Goal: Transaction & Acquisition: Purchase product/service

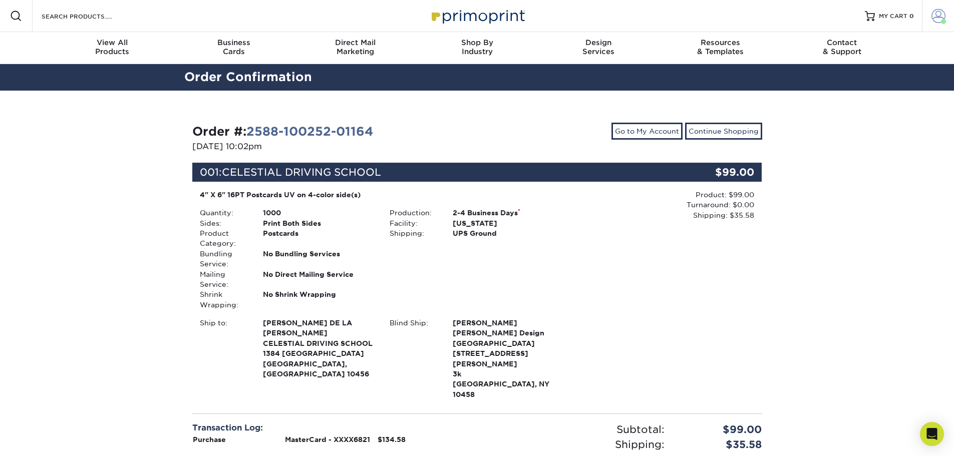
click at [944, 9] on link "Account" at bounding box center [938, 16] width 32 height 32
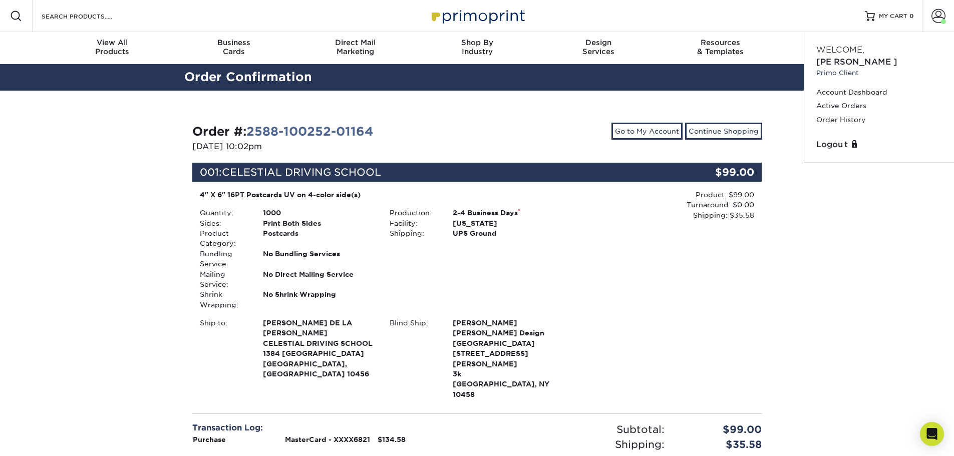
click at [504, 4] on link at bounding box center [477, 16] width 100 height 80
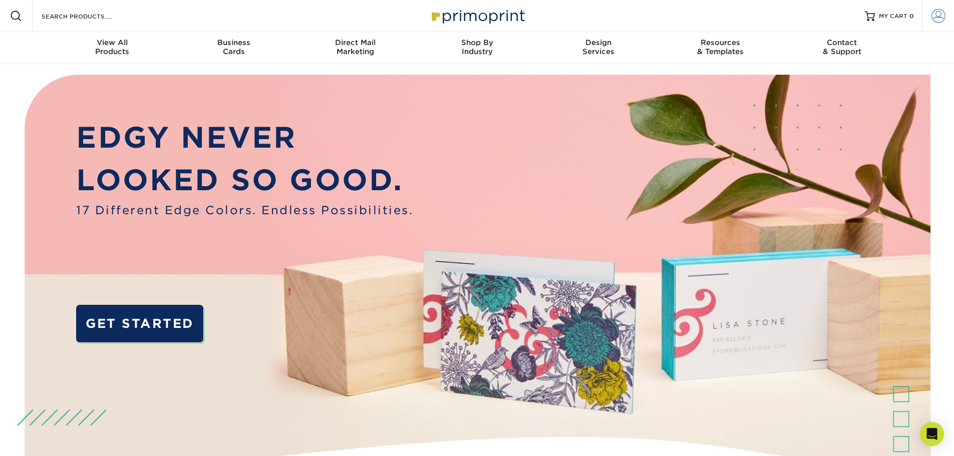
click at [938, 17] on span at bounding box center [938, 16] width 14 height 14
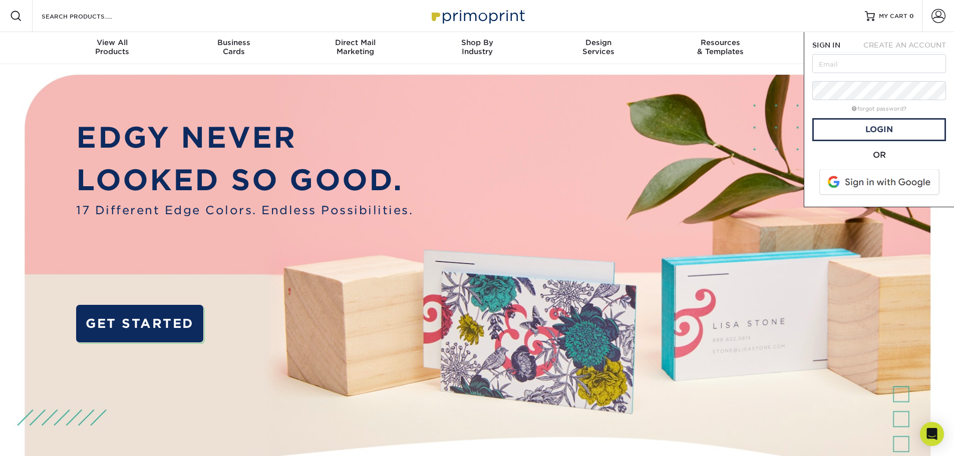
click at [868, 188] on span at bounding box center [880, 182] width 128 height 26
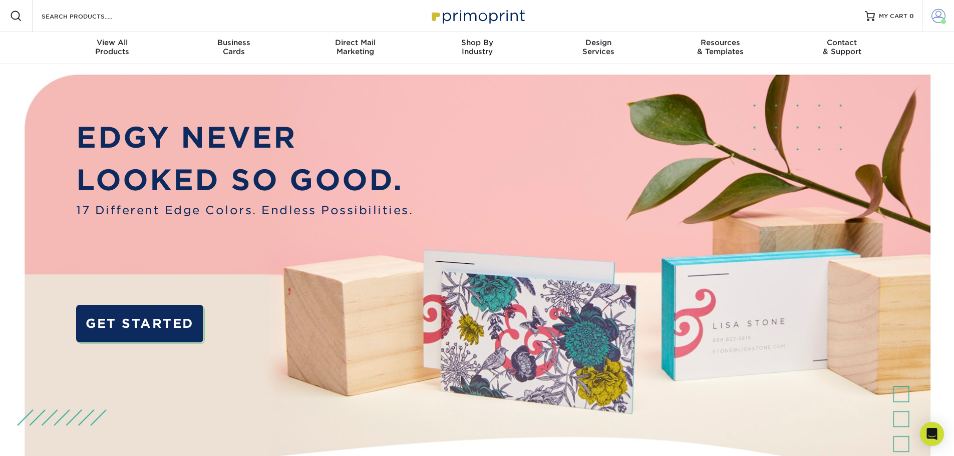
click at [947, 27] on link "Account" at bounding box center [938, 16] width 32 height 32
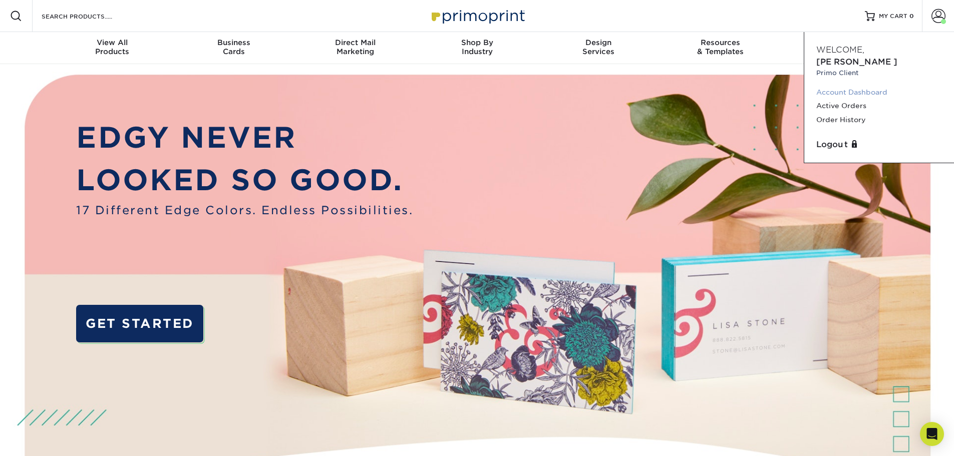
click at [848, 86] on link "Account Dashboard" at bounding box center [879, 93] width 126 height 14
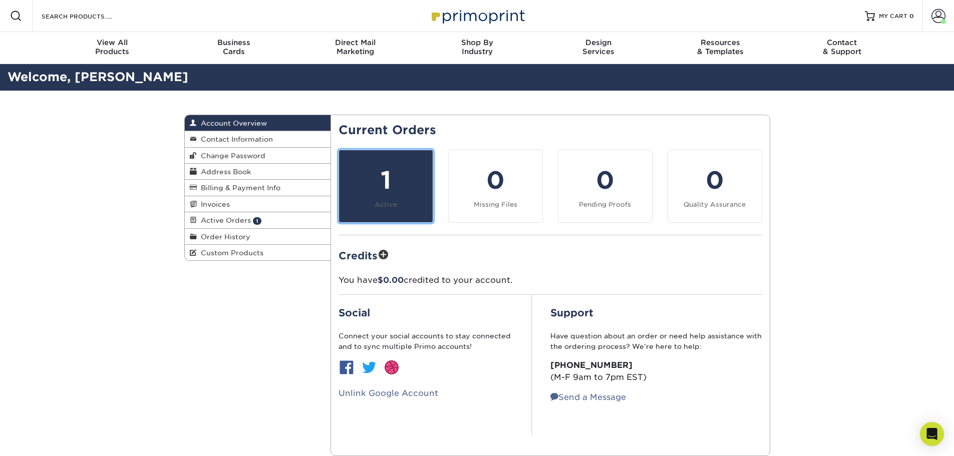
click at [388, 184] on div "1" at bounding box center [386, 180] width 82 height 36
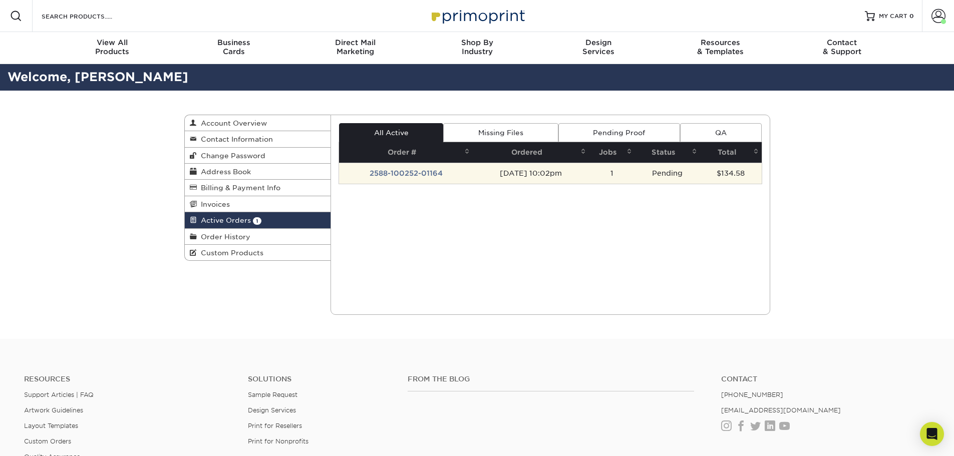
click at [434, 174] on td "2588-100252-01164" at bounding box center [406, 173] width 134 height 21
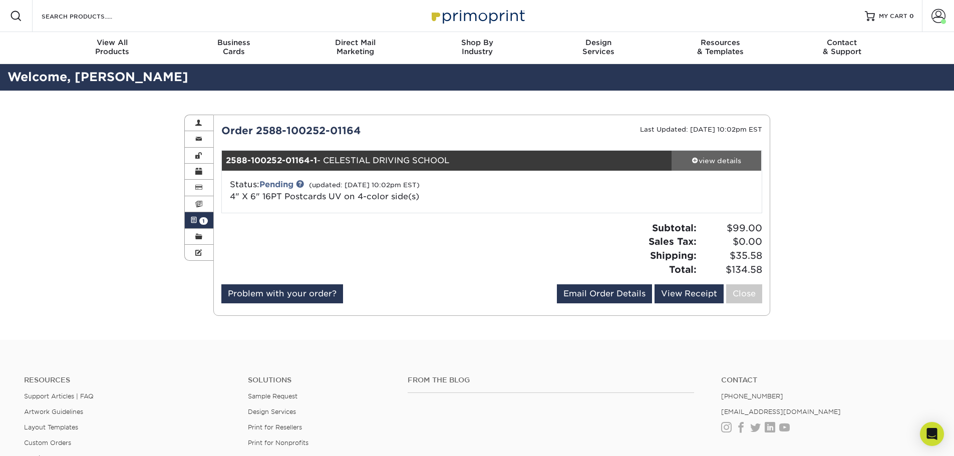
click at [717, 156] on div "view details" at bounding box center [716, 161] width 90 height 10
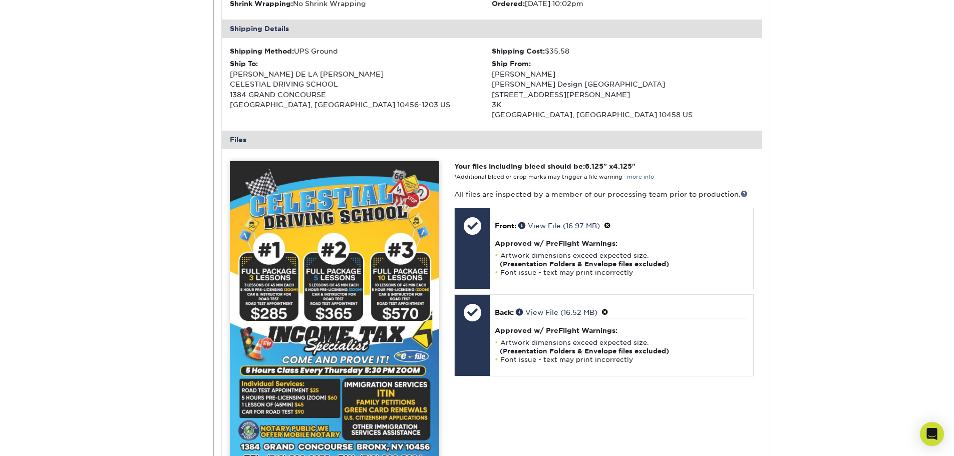
scroll to position [300, 0]
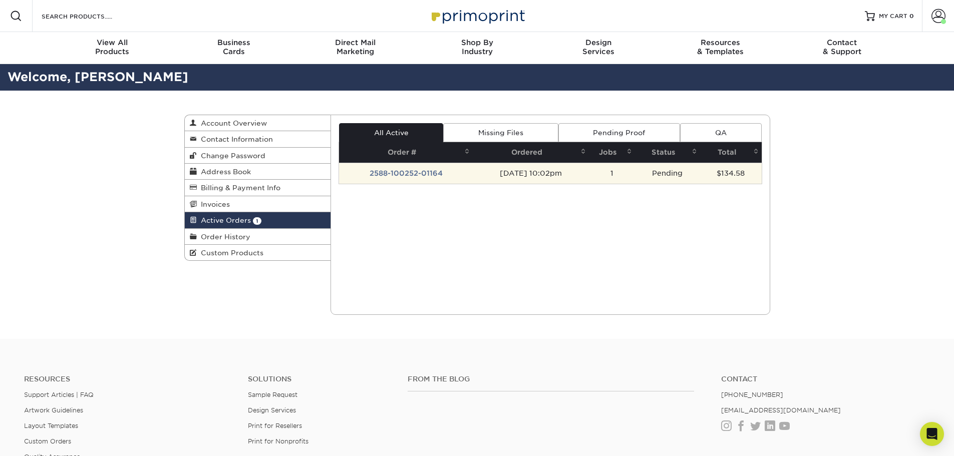
click at [549, 175] on td "08/08/2025 10:02pm" at bounding box center [531, 173] width 116 height 21
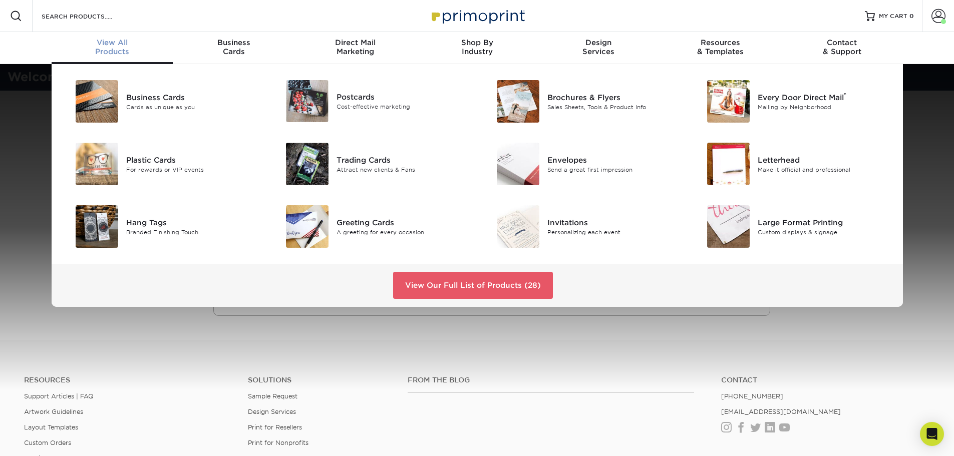
click at [0, 160] on div "Business Cards Cards as unique as you Postcards Cost-effective marketing ®" at bounding box center [477, 185] width 954 height 243
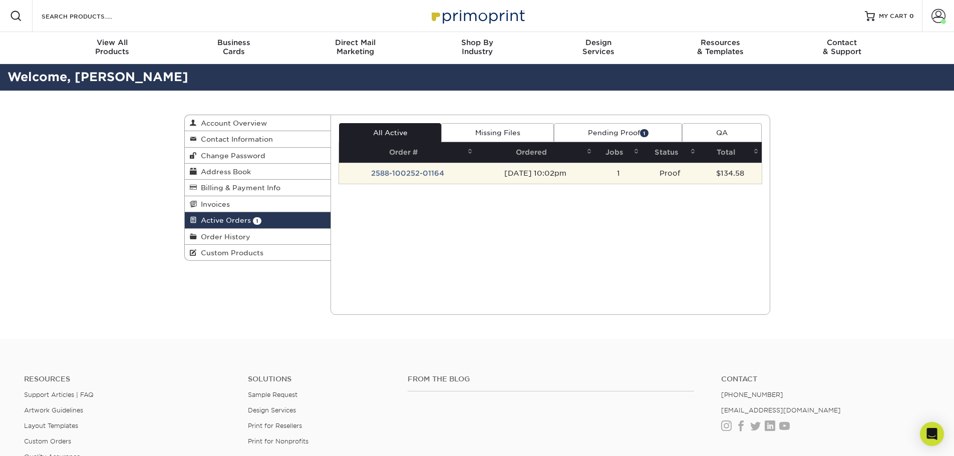
click at [580, 170] on td "08/08/2025 10:02pm" at bounding box center [535, 173] width 119 height 21
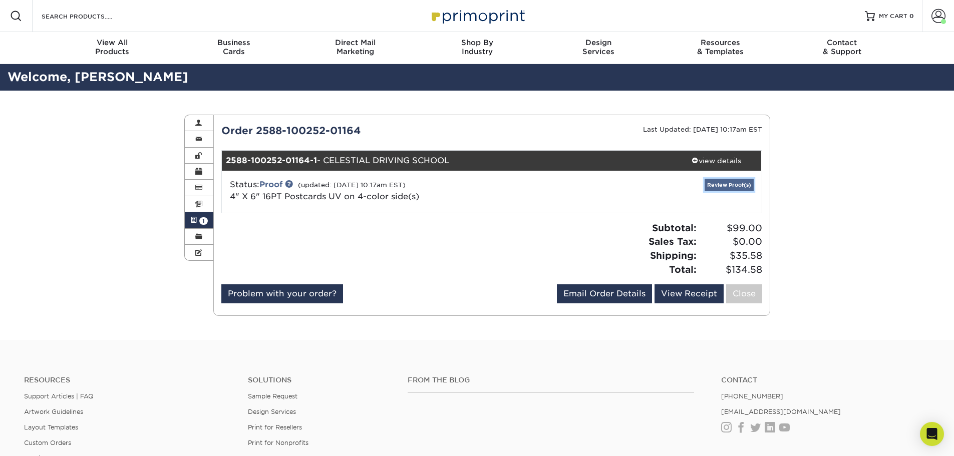
click at [716, 188] on link "Review Proof(s)" at bounding box center [728, 185] width 49 height 13
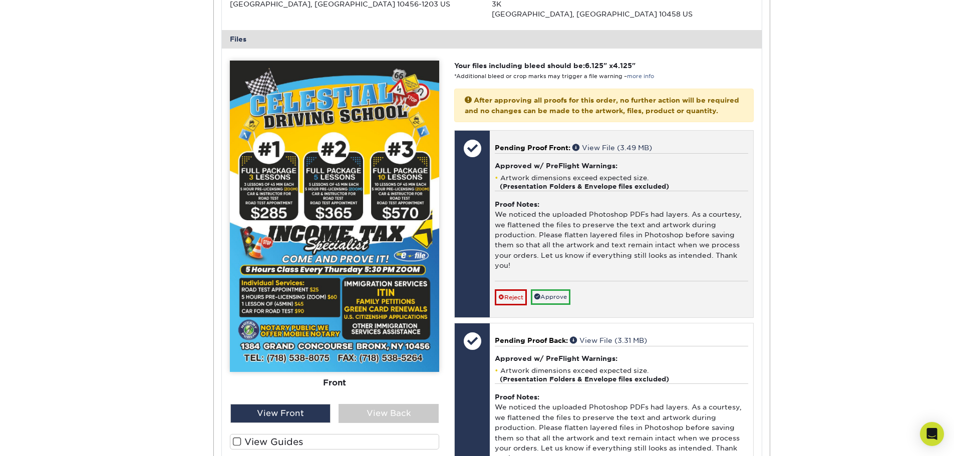
scroll to position [501, 0]
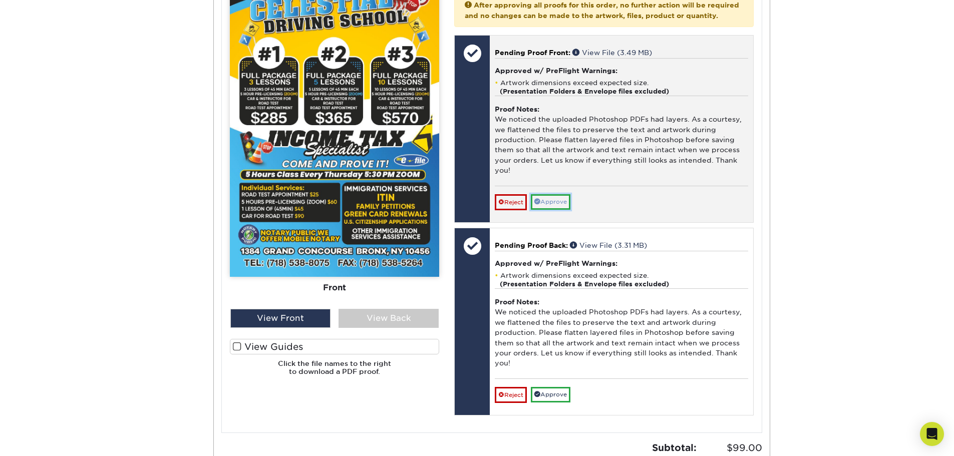
click at [562, 210] on link "Approve" at bounding box center [551, 202] width 40 height 16
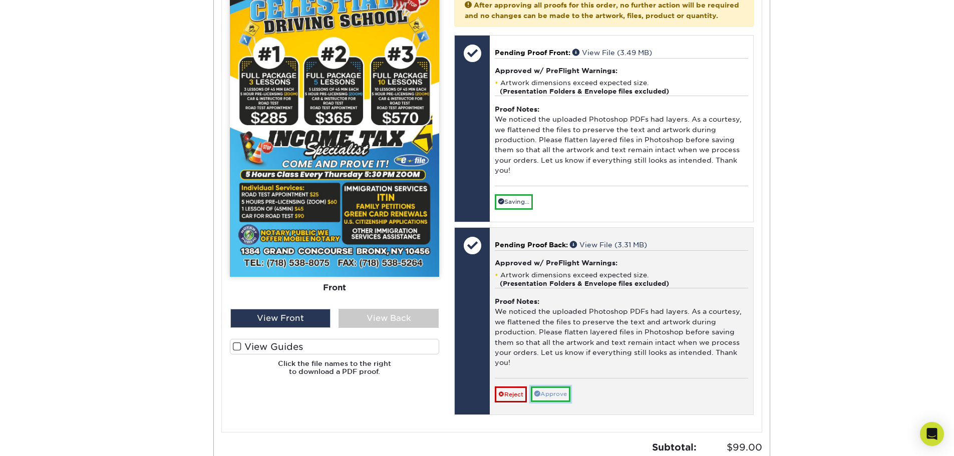
click at [556, 402] on link "Approve" at bounding box center [551, 394] width 40 height 16
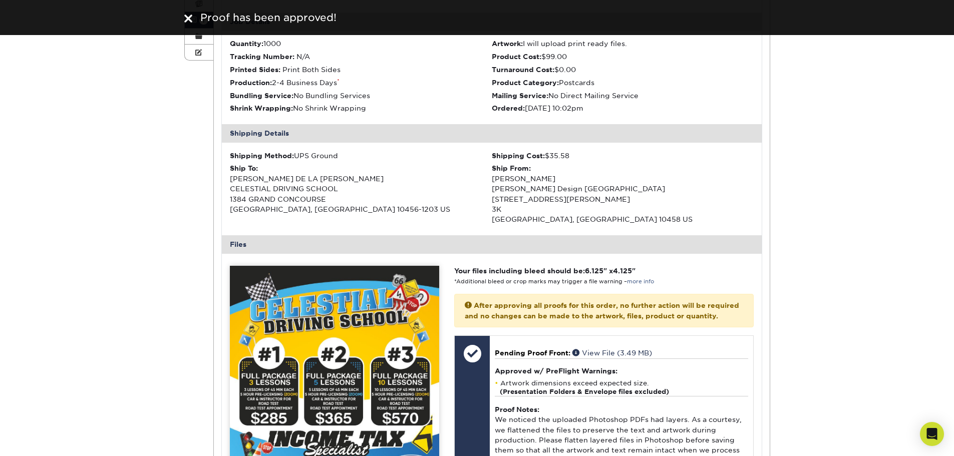
scroll to position [0, 0]
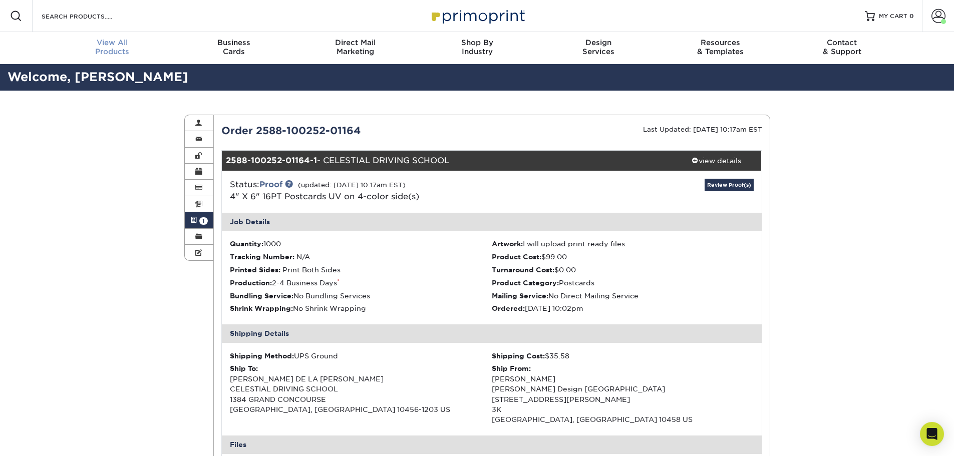
click at [117, 43] on span "View All" at bounding box center [113, 42] width 122 height 9
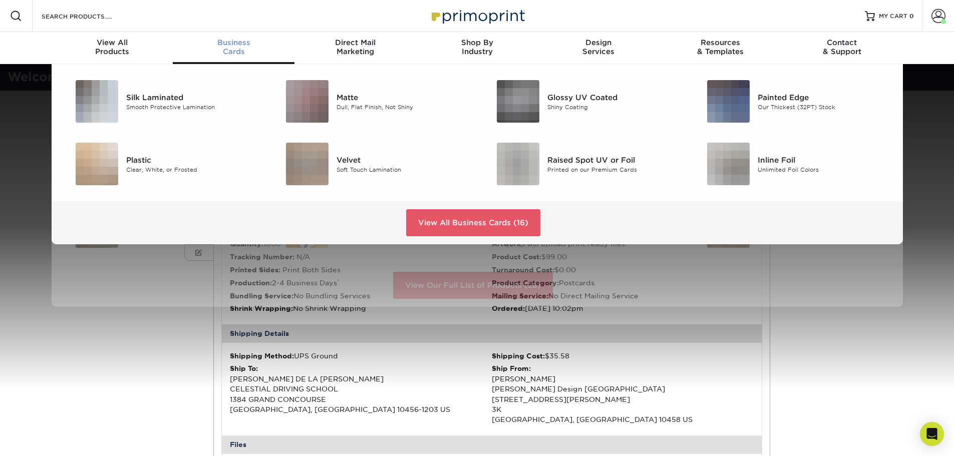
click at [225, 49] on div "Business Cards" at bounding box center [234, 47] width 122 height 18
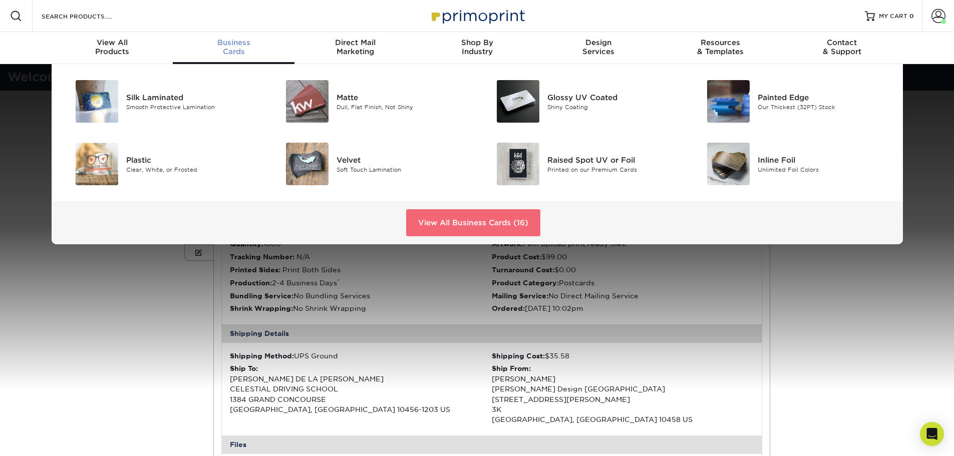
click at [513, 229] on link "View All Business Cards (16)" at bounding box center [473, 222] width 134 height 27
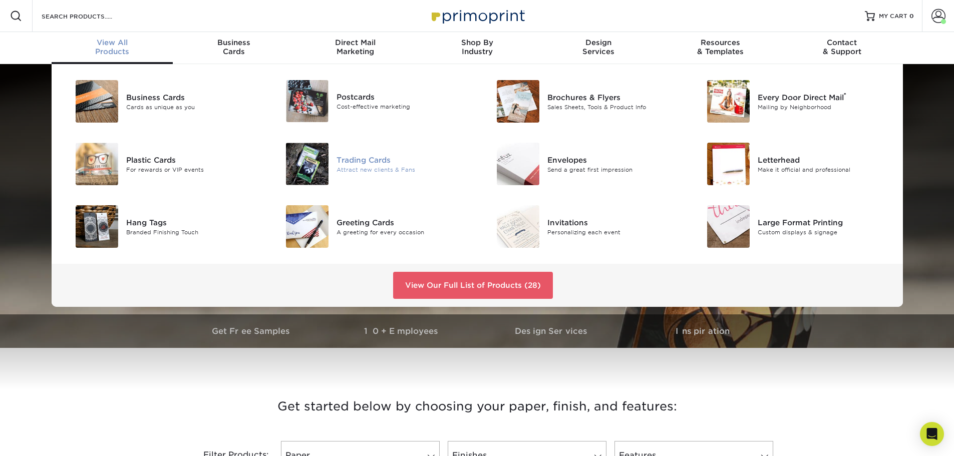
click at [363, 163] on div "Trading Cards" at bounding box center [402, 159] width 133 height 11
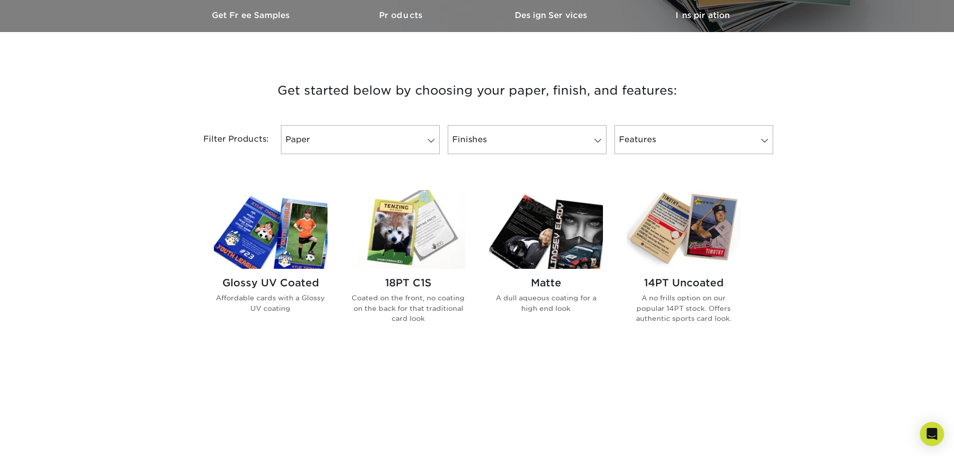
scroll to position [400, 0]
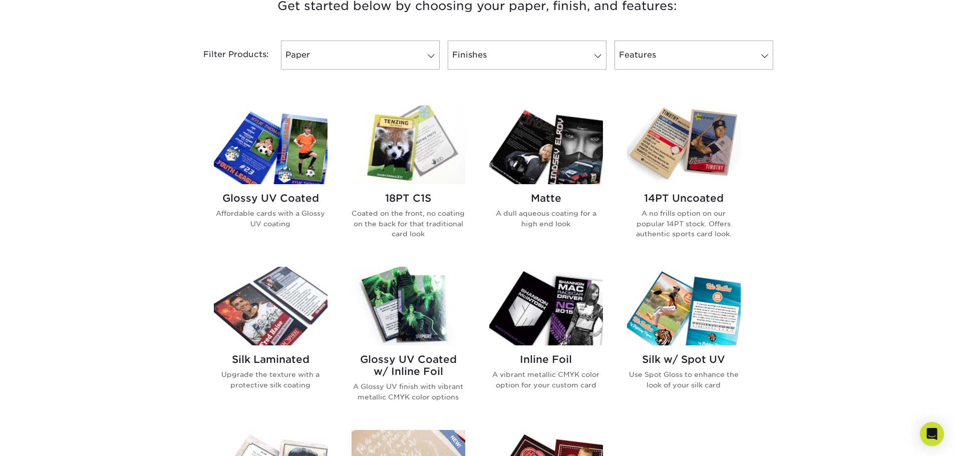
click at [281, 155] on img at bounding box center [271, 145] width 114 height 79
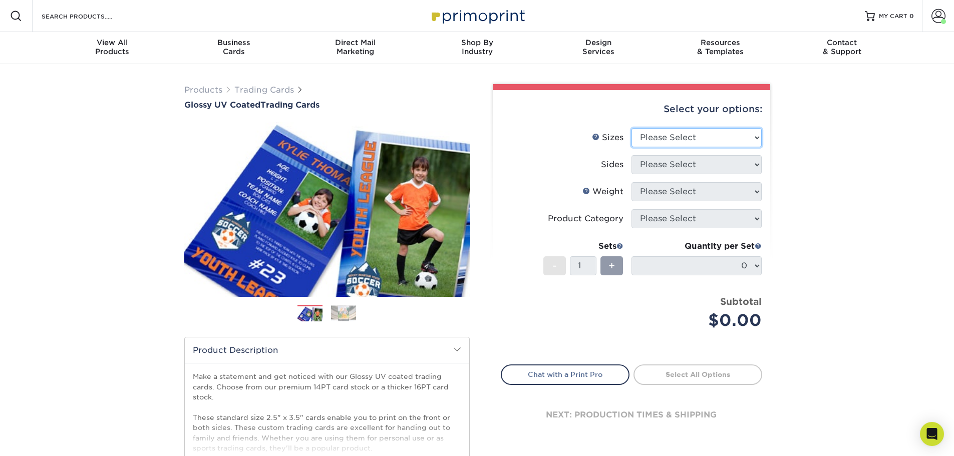
click at [713, 137] on select "Please Select 2.5" x 3.5"" at bounding box center [696, 137] width 130 height 19
click at [347, 317] on img at bounding box center [343, 313] width 25 height 16
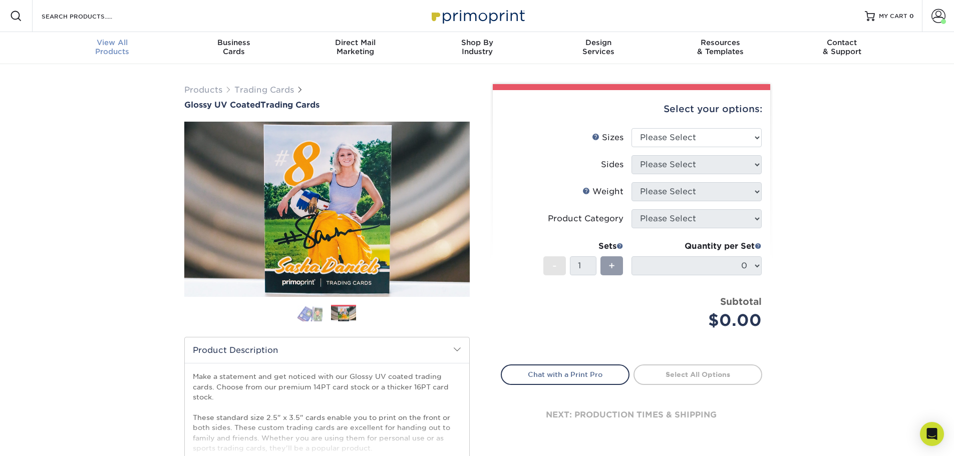
click at [127, 50] on div "View All Products" at bounding box center [113, 47] width 122 height 18
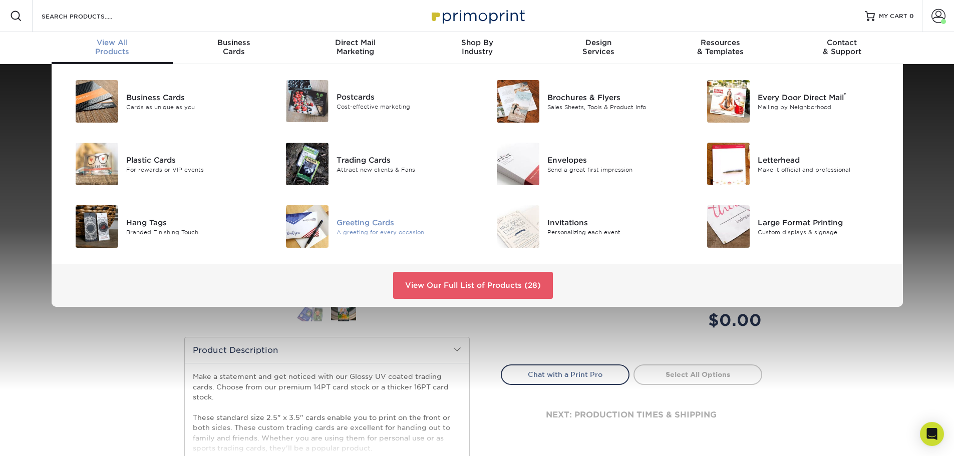
click at [392, 229] on div "A greeting for every occasion" at bounding box center [402, 232] width 133 height 9
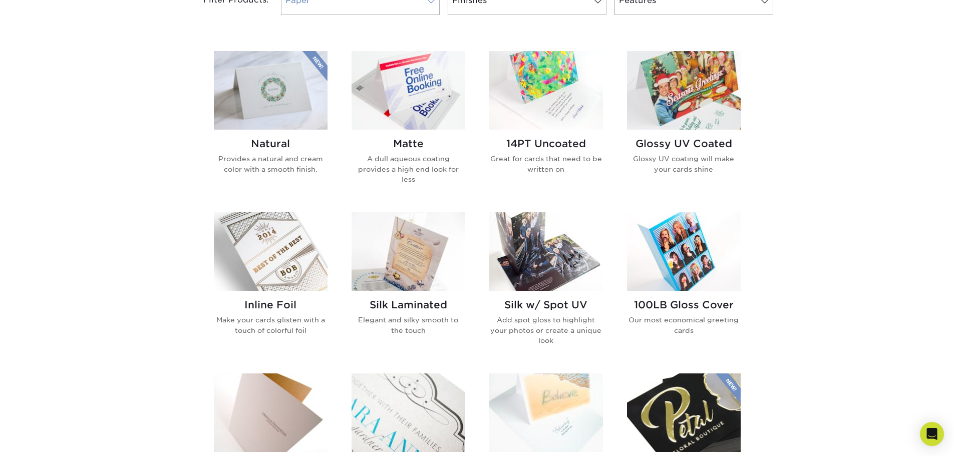
scroll to position [450, 0]
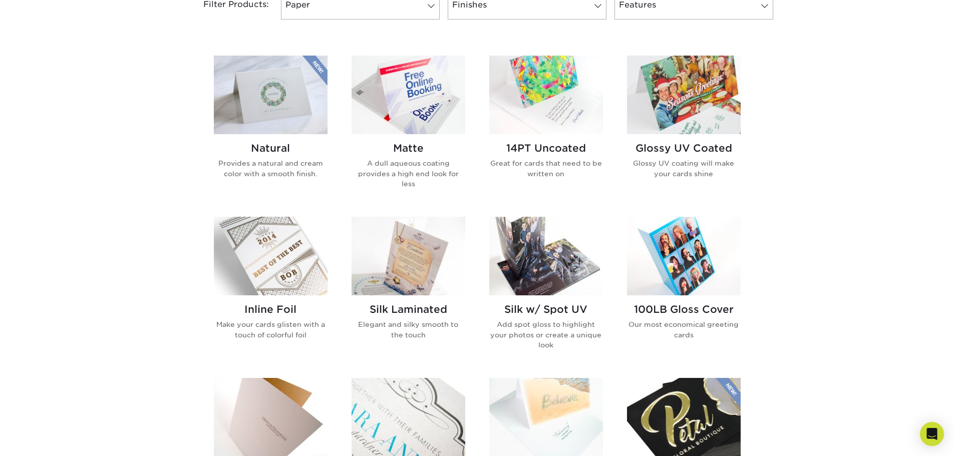
click at [677, 77] on img at bounding box center [684, 95] width 114 height 79
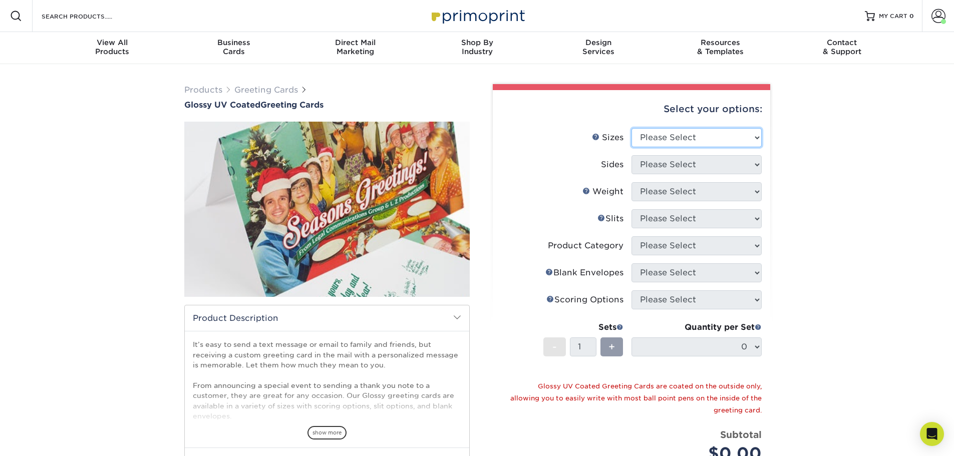
click at [680, 141] on select "Please Select 4.25" x 11" 5.5" x 8.5" 5.5" x 8.5" 6" x 9" 6" x 12" 7" x 10" 8.5…" at bounding box center [696, 137] width 130 height 19
select select "4.25x11.00"
click at [631, 128] on select "Please Select 4.25" x 11" 5.5" x 8.5" 5.5" x 8.5" 6" x 9" 6" x 12" 7" x 10" 8.5…" at bounding box center [696, 137] width 130 height 19
click at [672, 167] on select "Please Select Print Both Sides Print Front Only" at bounding box center [696, 164] width 130 height 19
select select "13abbda7-1d64-4f25-8bb2-c179b224825d"
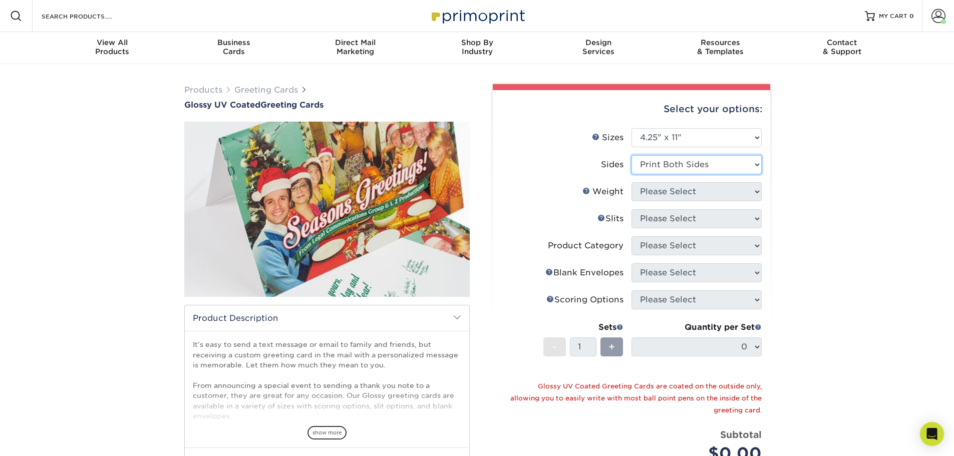
click at [631, 155] on select "Please Select Print Both Sides Print Front Only" at bounding box center [696, 164] width 130 height 19
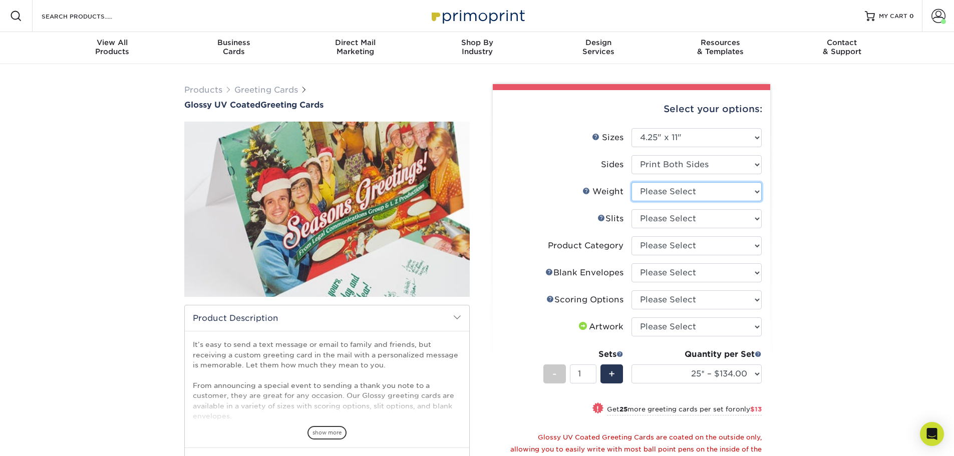
click at [667, 196] on select "Please Select 14PT" at bounding box center [696, 191] width 130 height 19
select select "14PT"
click at [631, 182] on select "Please Select 14PT" at bounding box center [696, 191] width 130 height 19
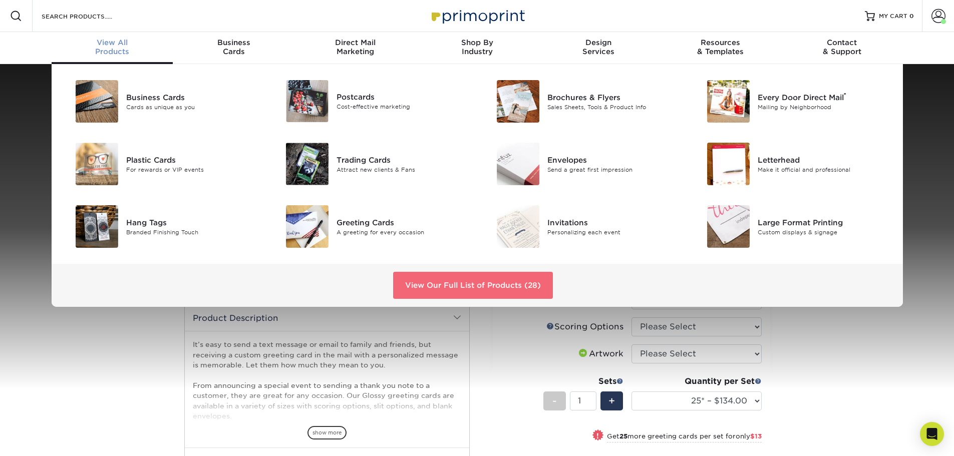
click at [531, 289] on link "View Our Full List of Products (28)" at bounding box center [473, 285] width 160 height 27
